Goal: Information Seeking & Learning: Check status

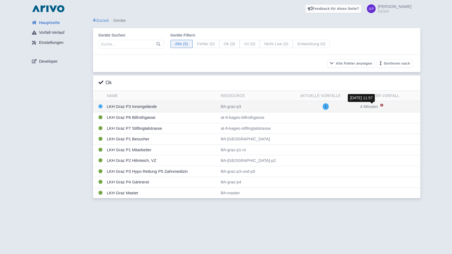
click at [372, 106] on span "4 Minuten" at bounding box center [369, 106] width 18 height 5
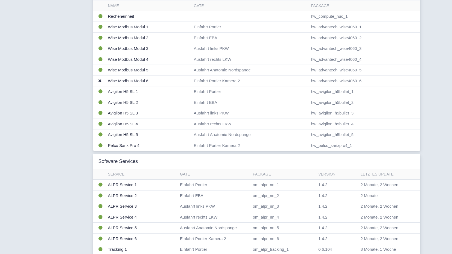
scroll to position [136, 0]
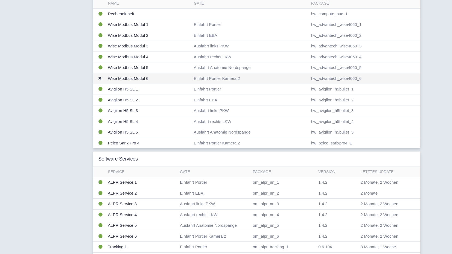
click at [225, 77] on td "Einfahrt Portier Kamera 2" at bounding box center [249, 78] width 117 height 11
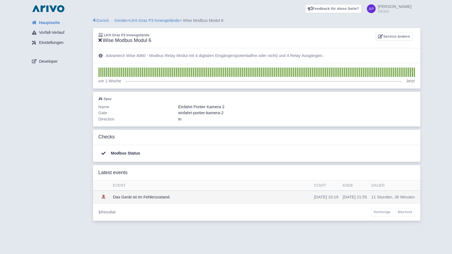
click at [160, 197] on td "Das Gerät ist im Fehlerzustand." at bounding box center [211, 197] width 201 height 13
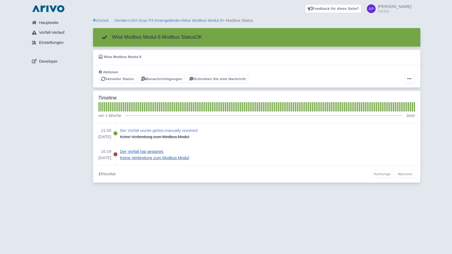
click at [144, 159] on p "Keine Verbindung zum Modbus Modul" at bounding box center [154, 158] width 69 height 6
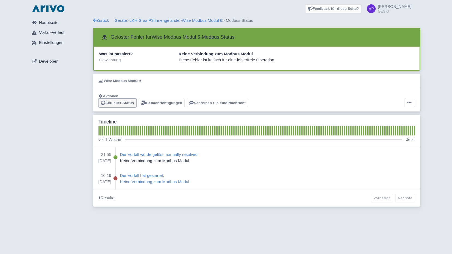
click at [113, 104] on link "Aktueller Status" at bounding box center [117, 103] width 38 height 8
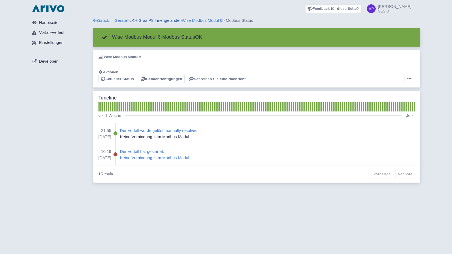
click at [150, 20] on link "LKH Graz P3 Innengelände" at bounding box center [154, 20] width 50 height 5
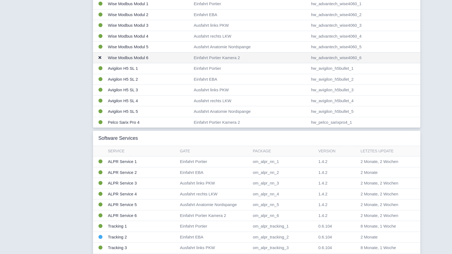
scroll to position [136, 0]
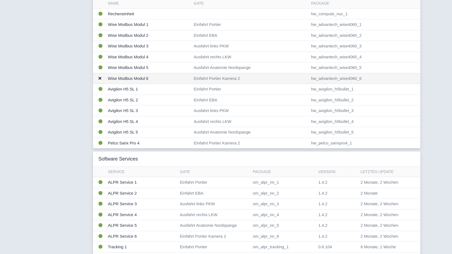
click at [212, 76] on td "Einfahrt Portier Kamera 2" at bounding box center [249, 78] width 117 height 11
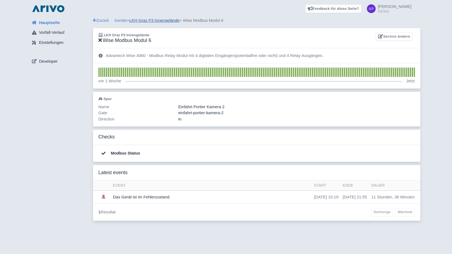
click at [164, 19] on link "LKH Graz P3 Innengelände" at bounding box center [154, 20] width 50 height 5
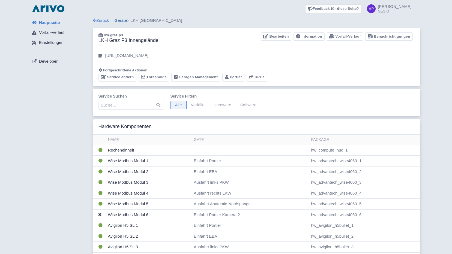
click at [121, 20] on link "Geräte" at bounding box center [121, 20] width 13 height 5
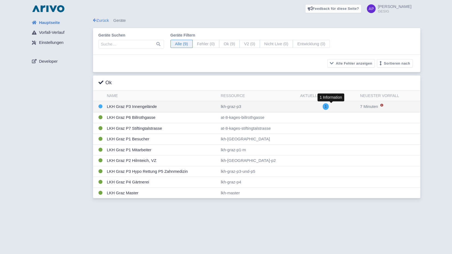
click at [329, 107] on span "1" at bounding box center [326, 106] width 6 height 7
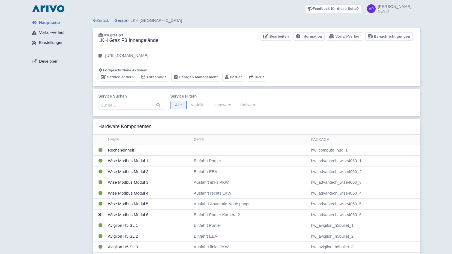
click at [122, 21] on link "Geräte" at bounding box center [121, 20] width 13 height 5
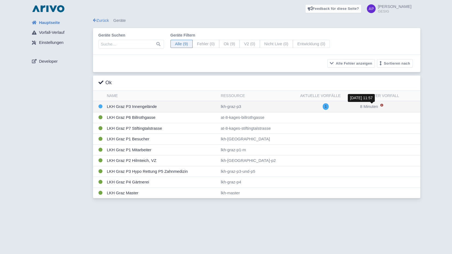
click at [373, 106] on span "8 Minuten" at bounding box center [369, 106] width 18 height 5
click at [329, 106] on span "1" at bounding box center [326, 106] width 6 height 7
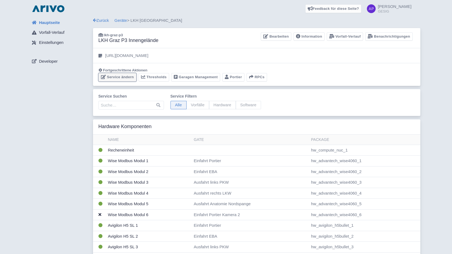
click at [118, 78] on link "Service ändern" at bounding box center [117, 77] width 38 height 8
click at [103, 20] on link "Zurück" at bounding box center [101, 20] width 16 height 5
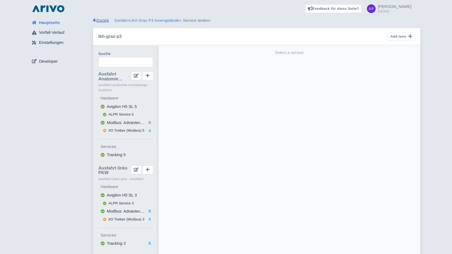
click at [101, 20] on link "Zurück" at bounding box center [101, 20] width 16 height 5
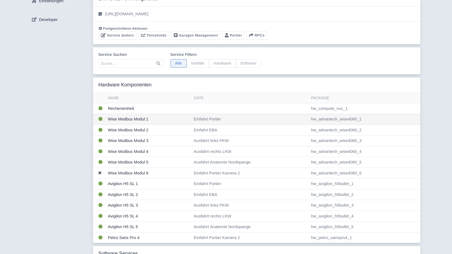
scroll to position [82, 0]
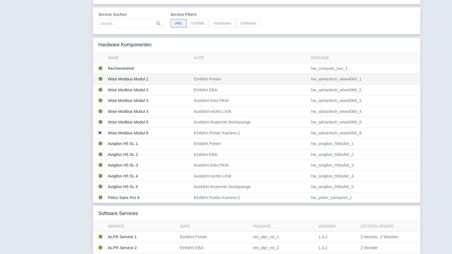
click at [208, 76] on td "Einfahrt Portier" at bounding box center [249, 79] width 117 height 11
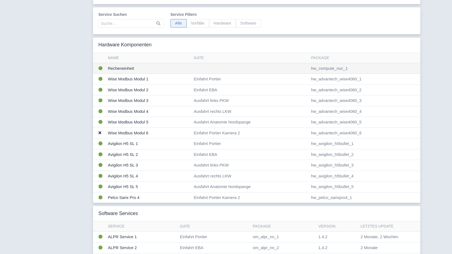
click at [136, 69] on td "Recheneinheit" at bounding box center [149, 68] width 86 height 11
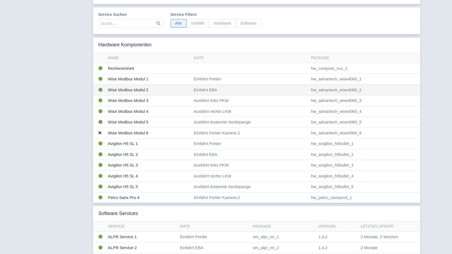
click at [167, 87] on td "Wise Modbus Modul 2" at bounding box center [149, 90] width 86 height 11
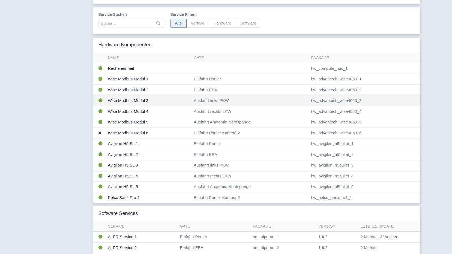
click at [128, 98] on td "Wise Modbus Modul 3" at bounding box center [149, 100] width 86 height 11
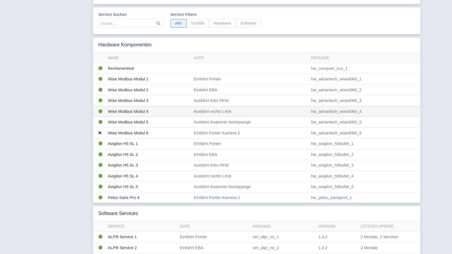
click at [128, 112] on td "Wise Modbus Modul 4" at bounding box center [149, 111] width 86 height 11
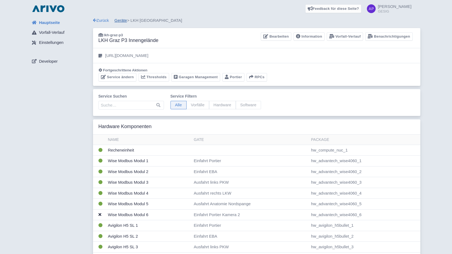
click at [123, 18] on link "Geräte" at bounding box center [121, 20] width 13 height 5
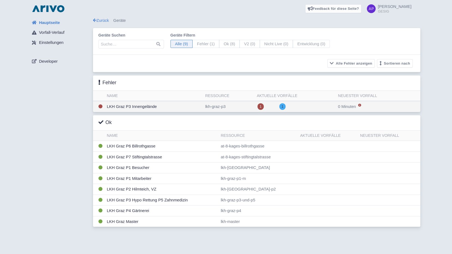
click at [137, 107] on td "LKH Graz P3 Innengelände" at bounding box center [154, 106] width 98 height 11
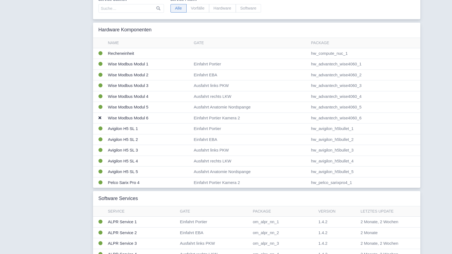
scroll to position [109, 0]
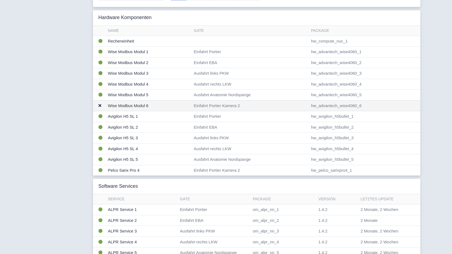
click at [123, 106] on td "Wise Modbus Modul 6" at bounding box center [149, 105] width 86 height 11
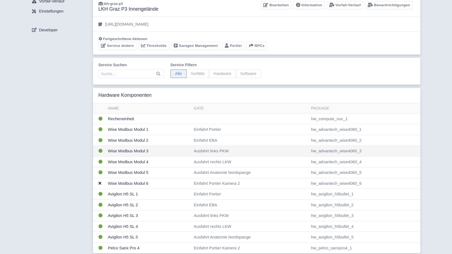
scroll to position [0, 0]
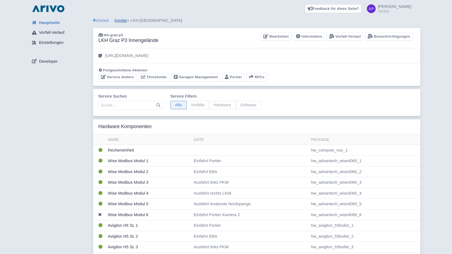
click at [121, 19] on link "Geräte" at bounding box center [121, 20] width 13 height 5
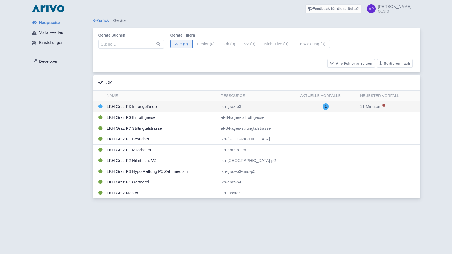
click at [141, 107] on td "LKH Graz P3 Innengelände" at bounding box center [162, 106] width 114 height 11
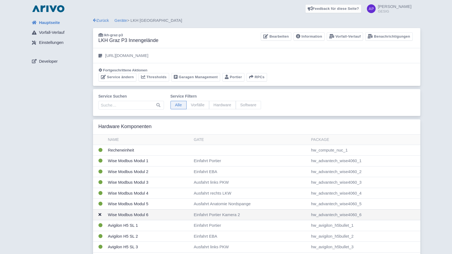
click at [218, 217] on td "Einfahrt Portier Kamera 2" at bounding box center [249, 214] width 117 height 11
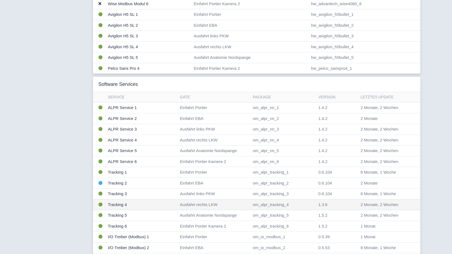
scroll to position [245, 0]
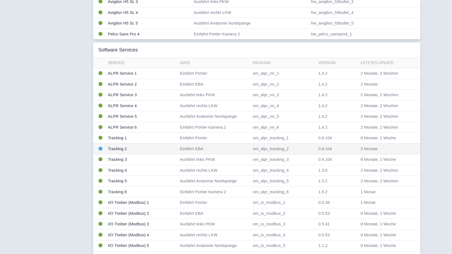
click at [112, 147] on td "Tracking 2" at bounding box center [142, 148] width 72 height 11
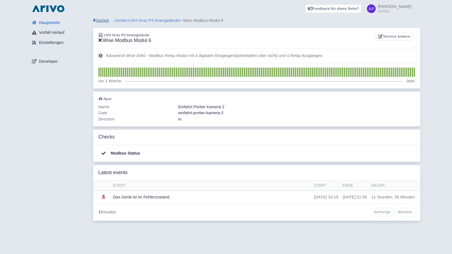
click at [100, 23] on link "Zurück" at bounding box center [101, 20] width 16 height 5
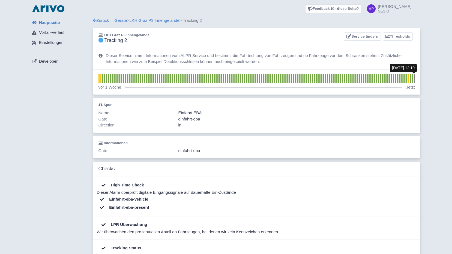
click at [414, 80] on rect at bounding box center [413, 78] width 1 height 9
click at [376, 10] on span at bounding box center [371, 8] width 9 height 9
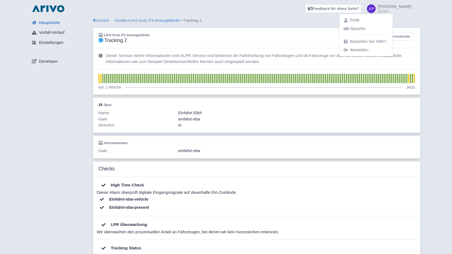
click at [431, 15] on div "Feedback für diese Seite? Screenshot mitsenden [GEOGRAPHIC_DATA] Danke für Ihr …" at bounding box center [225, 8] width 443 height 17
click at [52, 23] on span "Hauptseite" at bounding box center [49, 23] width 21 height 6
click at [50, 41] on span "Einstellungen" at bounding box center [51, 43] width 25 height 6
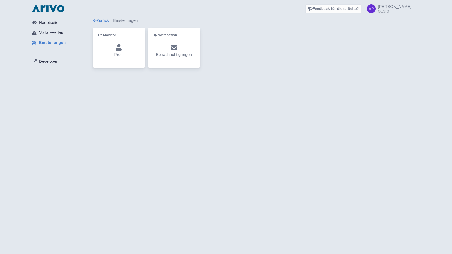
click at [124, 21] on div "Zurück Einstellungen" at bounding box center [256, 20] width 327 height 6
click at [53, 63] on span "Developer" at bounding box center [48, 61] width 19 height 6
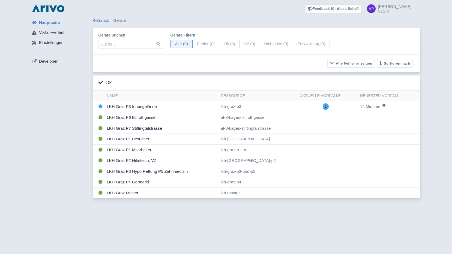
click at [401, 8] on span "[PERSON_NAME]" at bounding box center [395, 6] width 34 height 5
click at [376, 50] on link "Abmelden" at bounding box center [365, 50] width 53 height 8
